Goal: Task Accomplishment & Management: Manage account settings

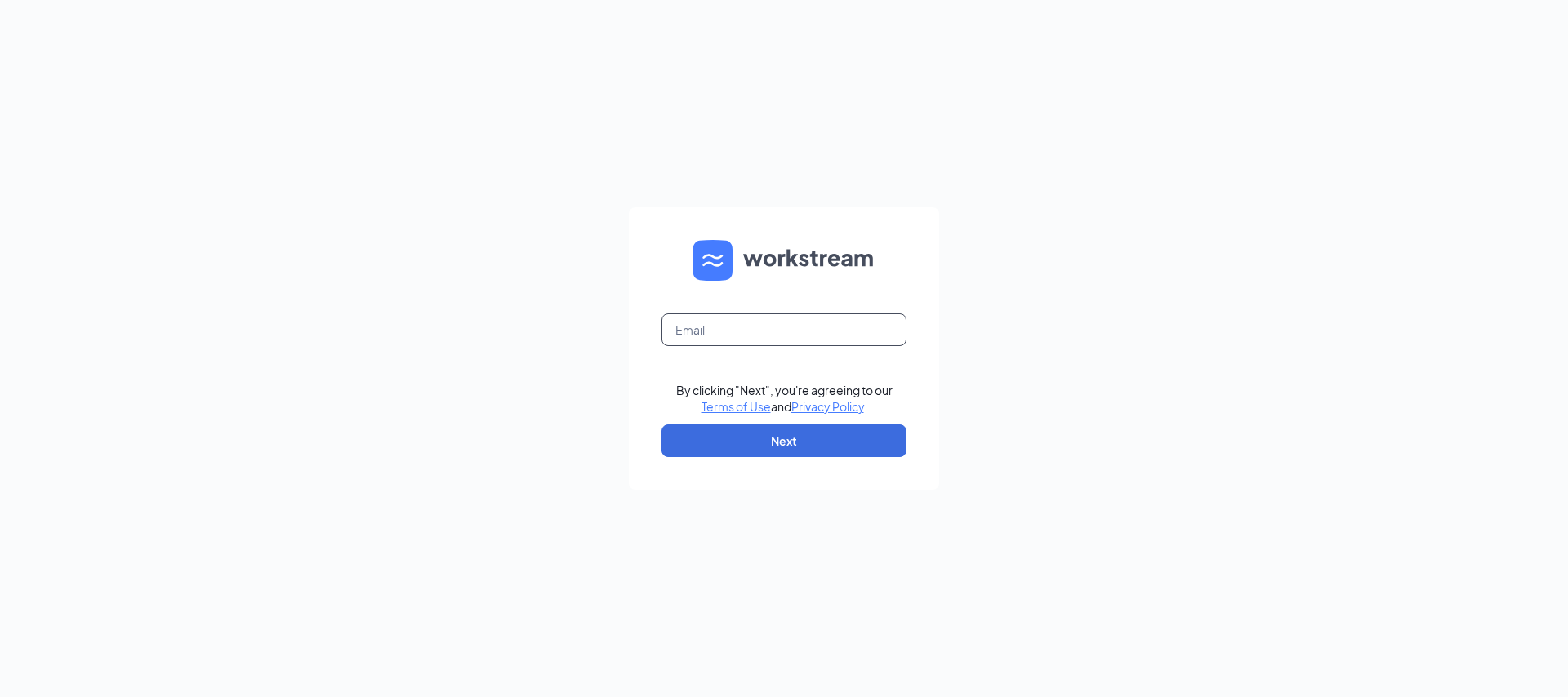
click at [707, 337] on input "text" at bounding box center [784, 330] width 245 height 33
type input "[EMAIL_ADDRESS][DOMAIN_NAME]"
click at [770, 442] on button "Next" at bounding box center [784, 441] width 245 height 33
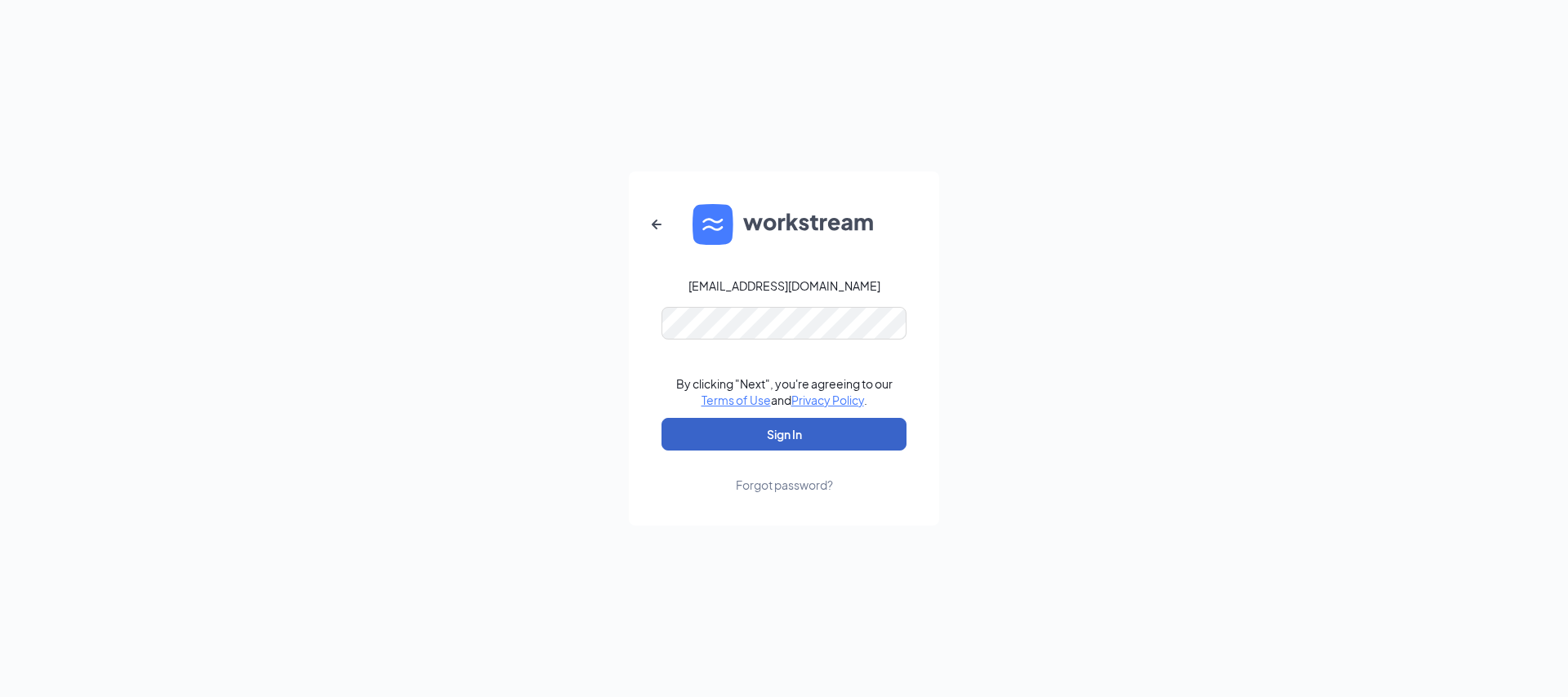
click at [772, 438] on button "Sign In" at bounding box center [784, 434] width 245 height 33
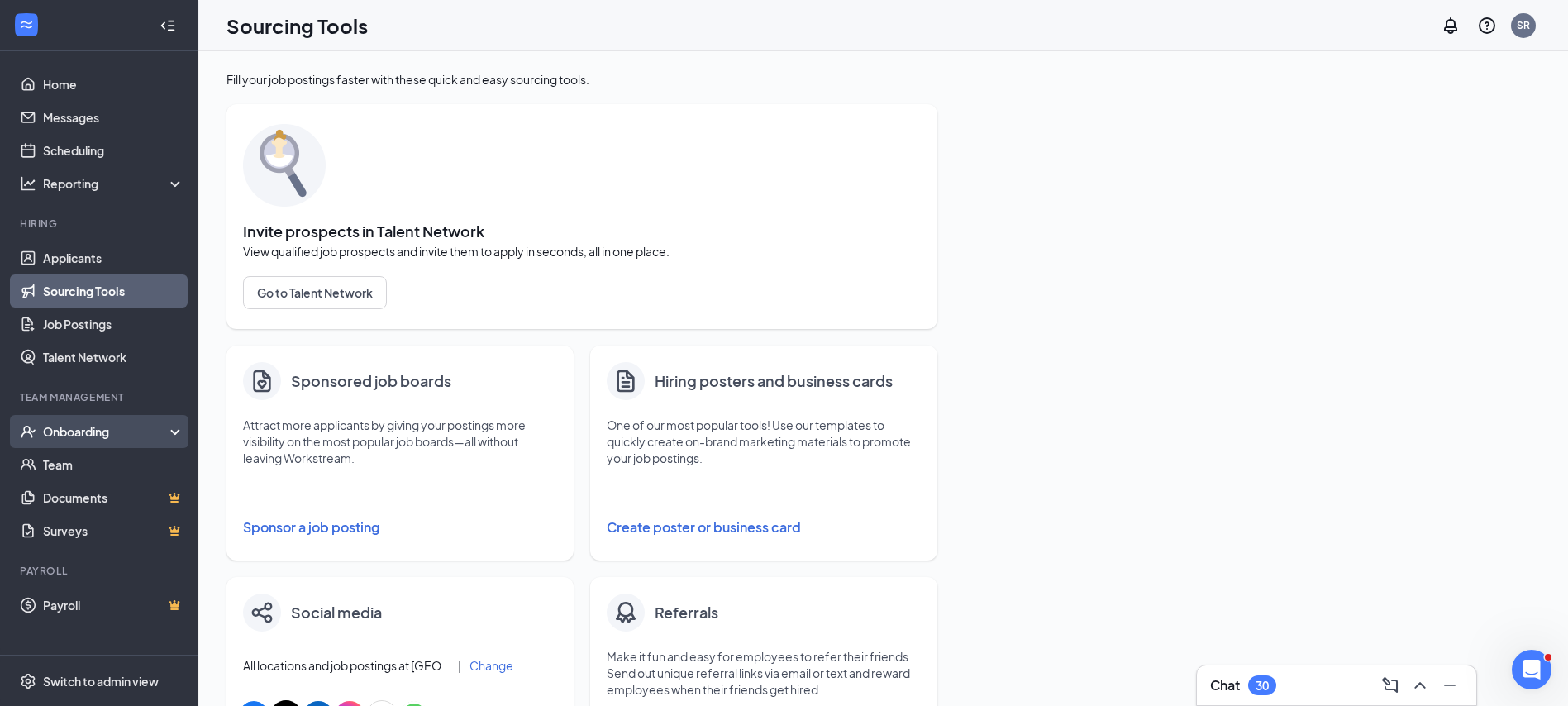
click at [68, 429] on div "Onboarding" at bounding box center [106, 431] width 127 height 17
click at [71, 462] on link "Overview" at bounding box center [113, 465] width 141 height 33
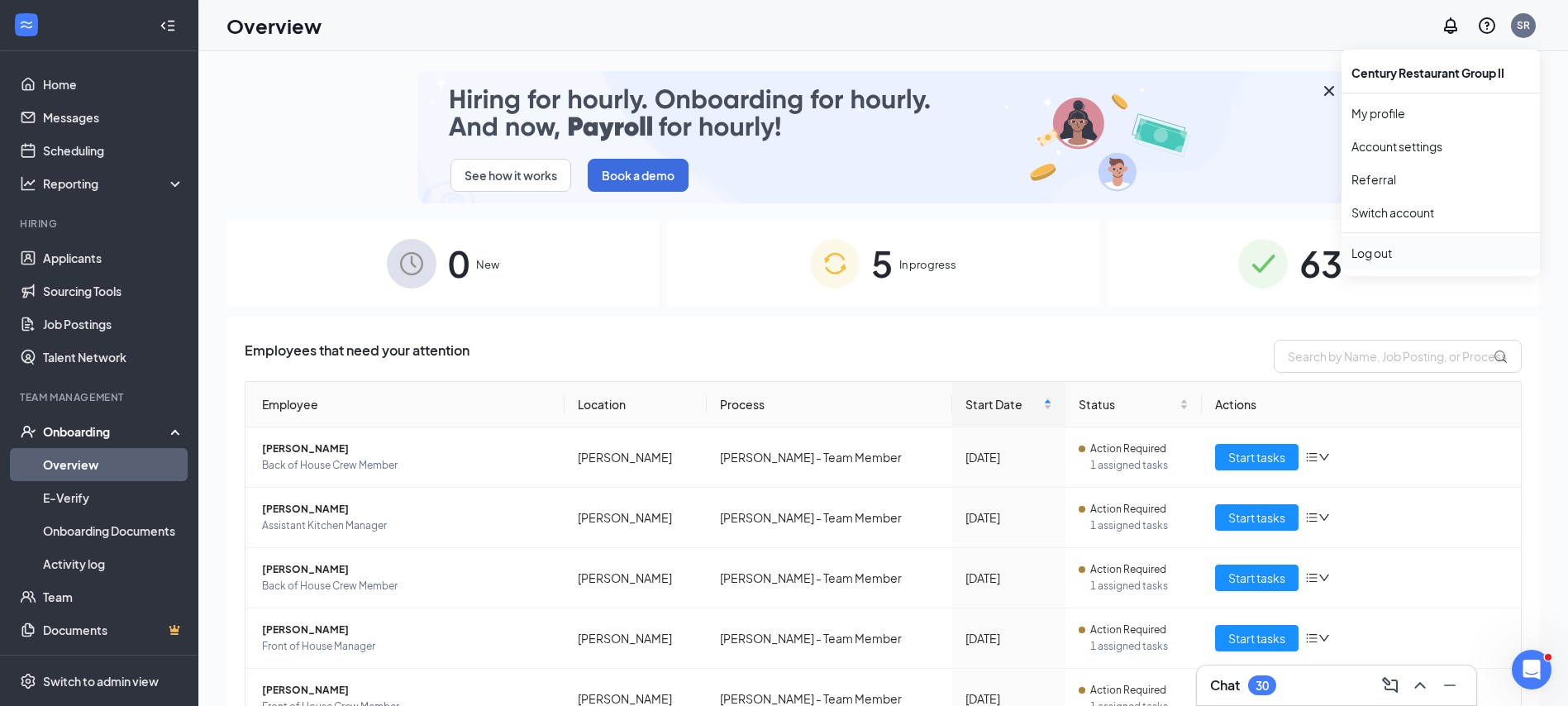
click at [1377, 248] on div "Log out" at bounding box center [1441, 252] width 179 height 17
